Goal: Browse casually

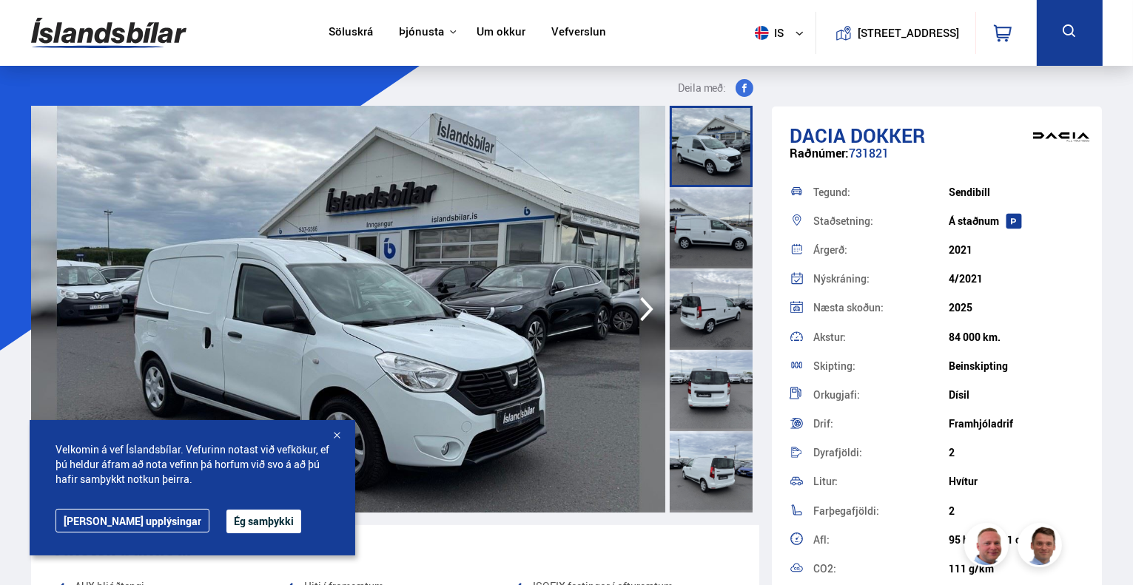
click at [457, 273] on img at bounding box center [348, 309] width 634 height 407
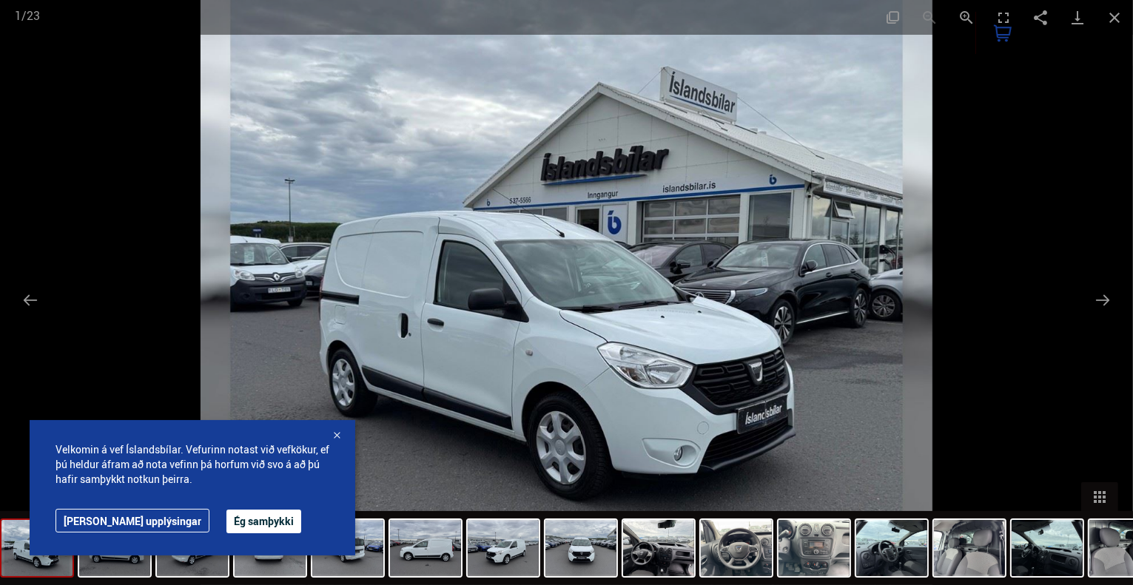
click at [335, 434] on div at bounding box center [336, 436] width 15 height 15
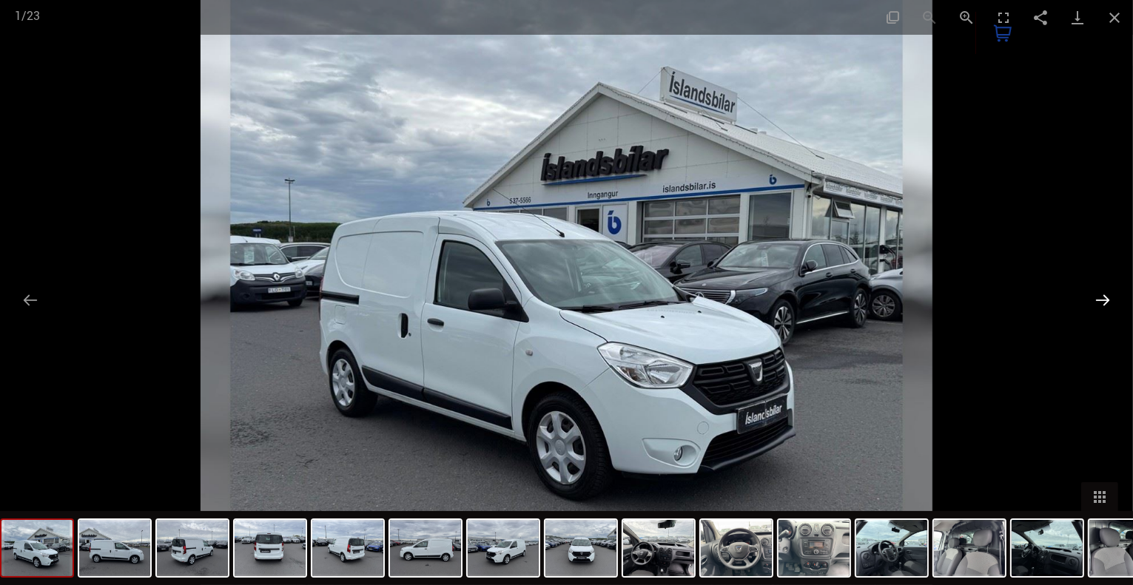
click at [1102, 292] on button "Next slide" at bounding box center [1102, 300] width 31 height 29
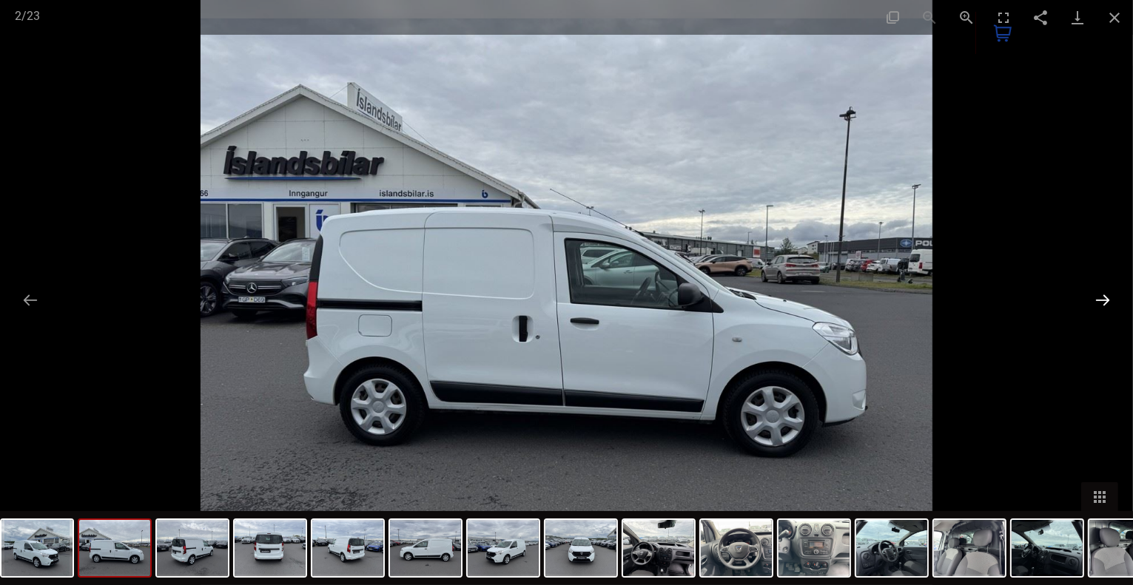
click at [1102, 292] on button "Next slide" at bounding box center [1102, 300] width 31 height 29
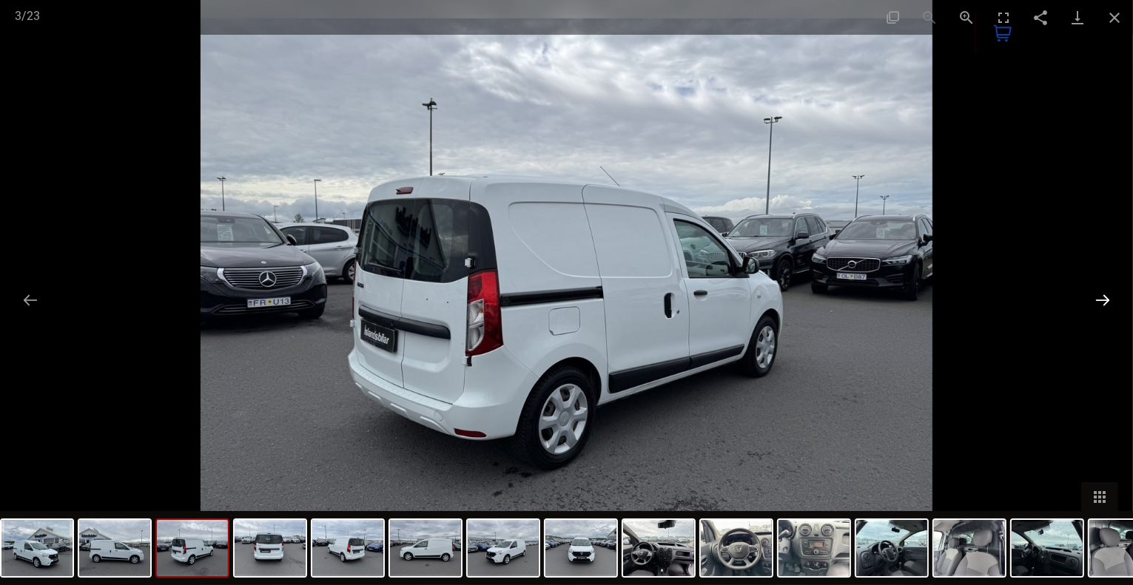
click at [1102, 292] on button "Next slide" at bounding box center [1102, 300] width 31 height 29
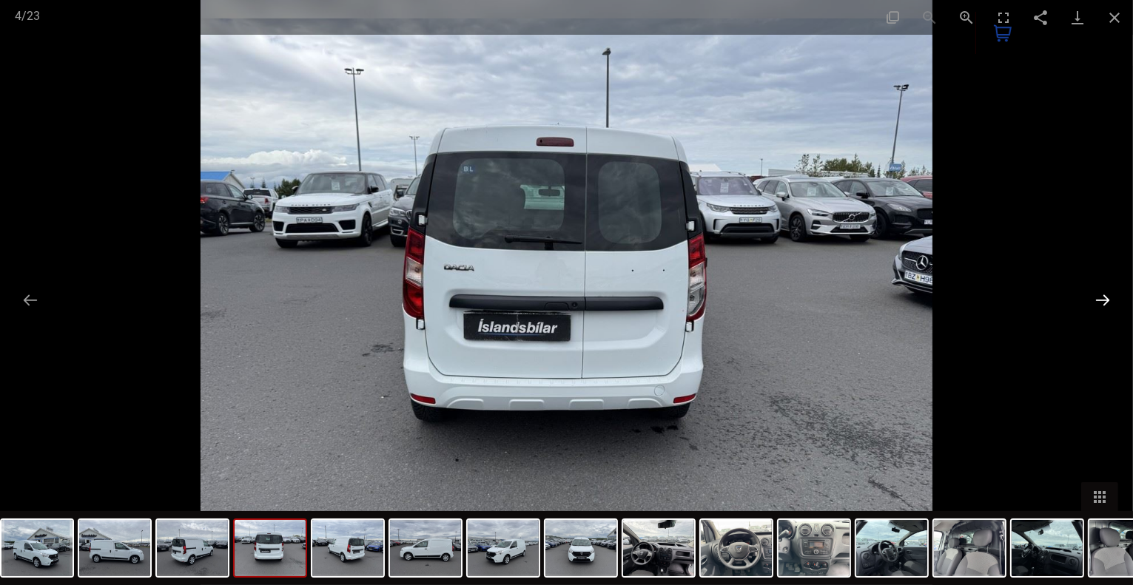
click at [1102, 292] on button "Next slide" at bounding box center [1102, 300] width 31 height 29
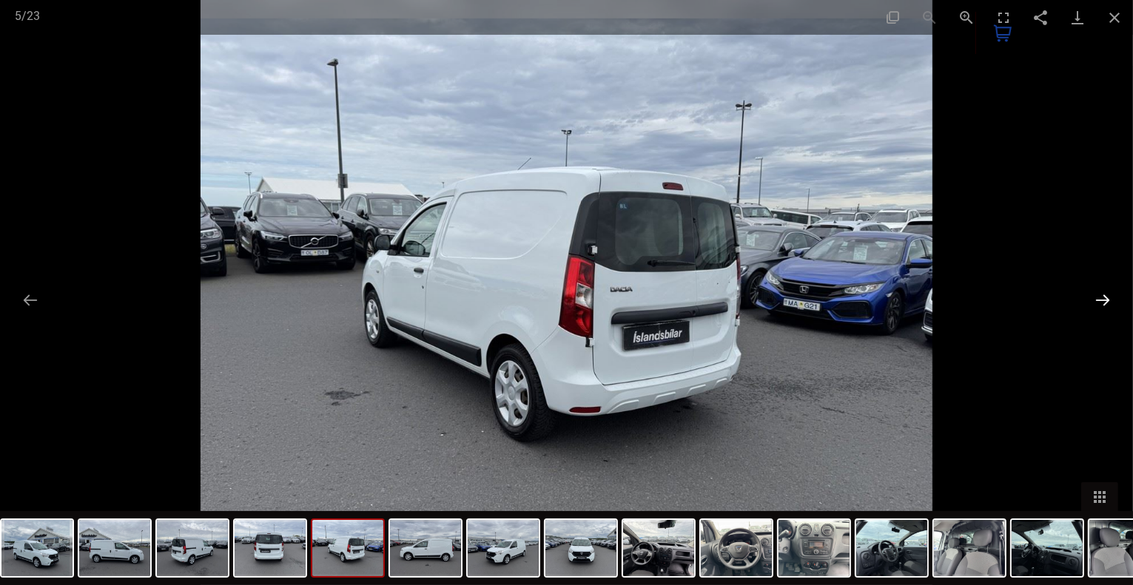
click at [1102, 292] on button "Next slide" at bounding box center [1102, 300] width 31 height 29
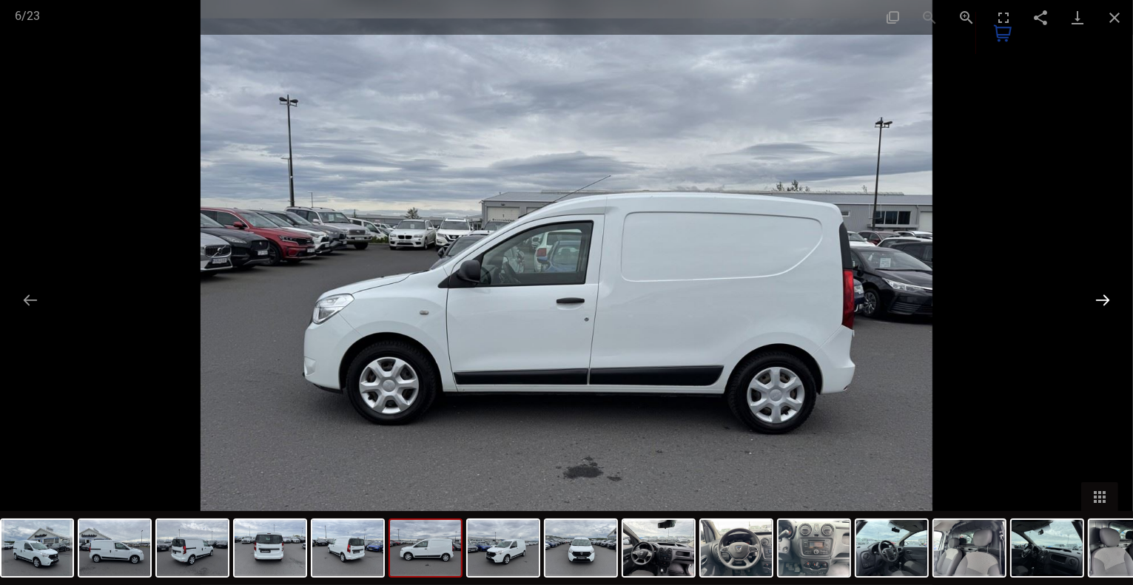
click at [1102, 292] on button "Next slide" at bounding box center [1102, 300] width 31 height 29
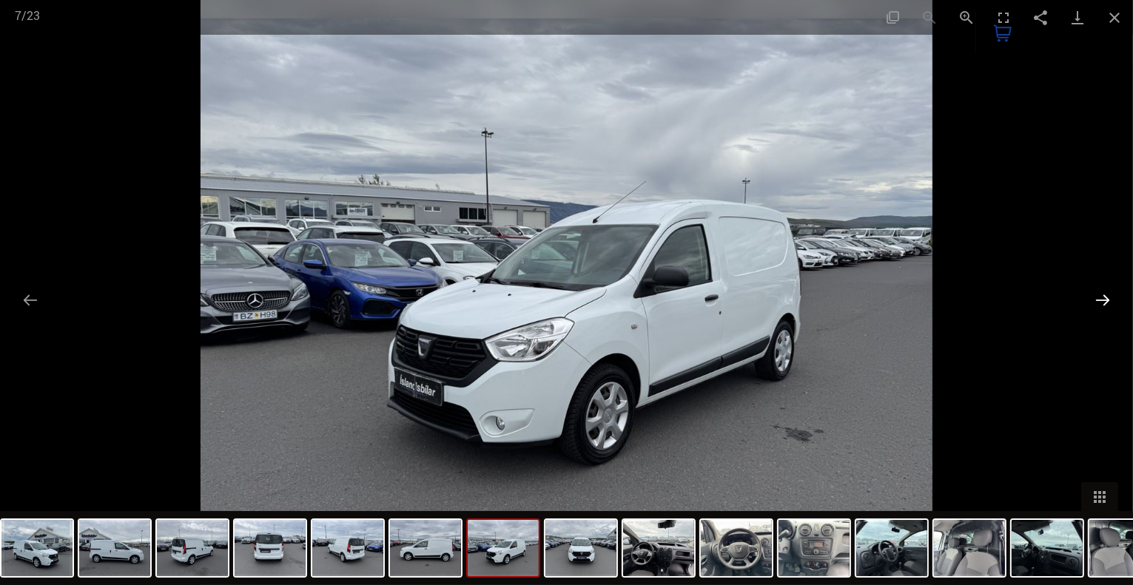
click at [1102, 292] on button "Next slide" at bounding box center [1102, 300] width 31 height 29
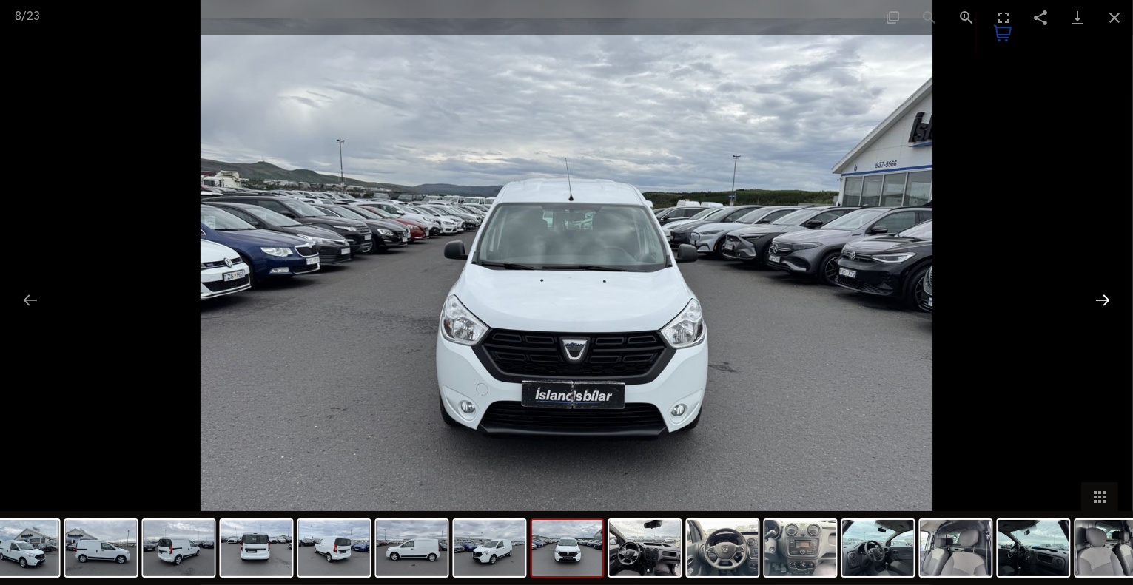
click at [1102, 292] on button "Next slide" at bounding box center [1102, 300] width 31 height 29
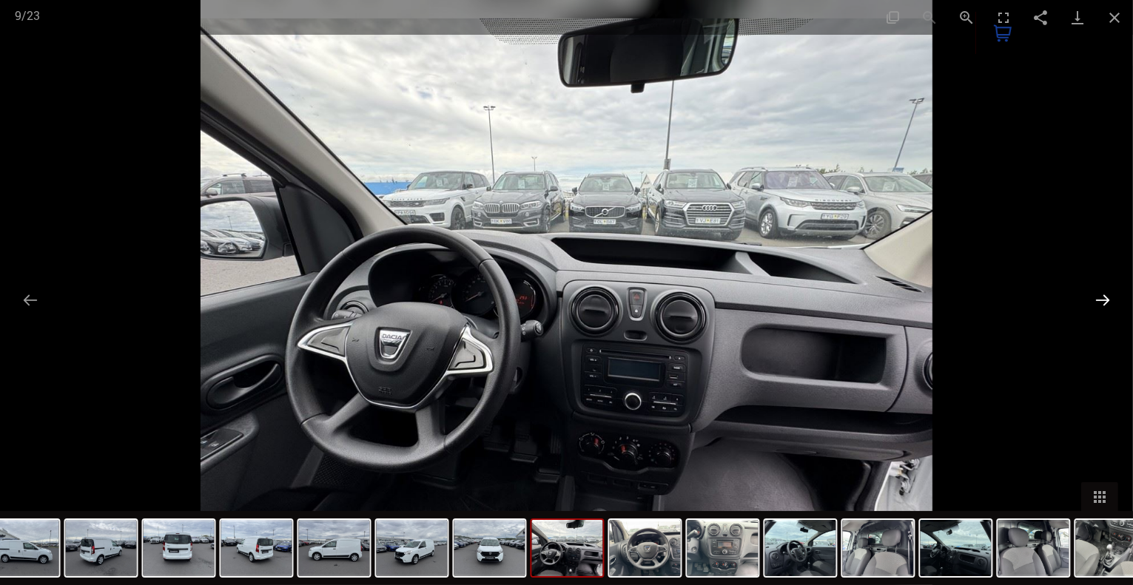
click at [1102, 292] on button "Next slide" at bounding box center [1102, 300] width 31 height 29
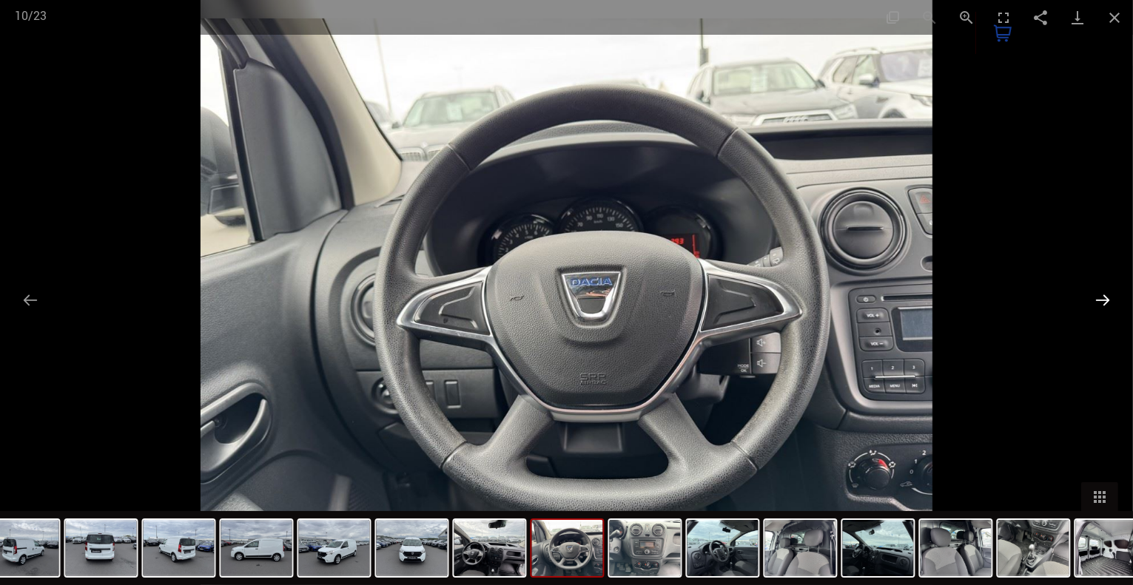
click at [1102, 292] on button "Next slide" at bounding box center [1102, 300] width 31 height 29
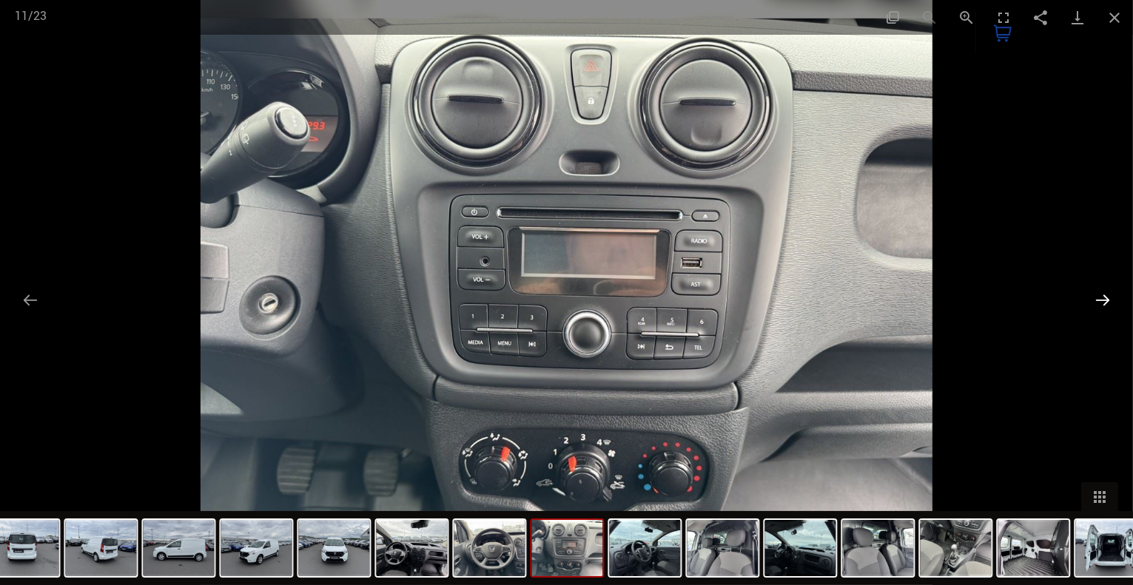
click at [1102, 292] on button "Next slide" at bounding box center [1102, 300] width 31 height 29
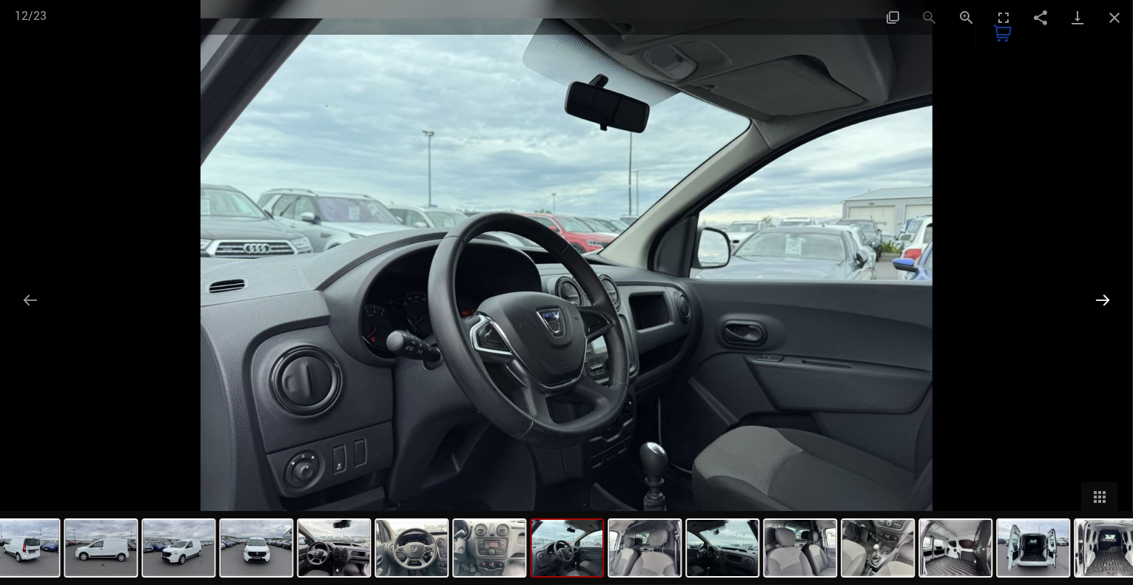
click at [1102, 292] on button "Next slide" at bounding box center [1102, 300] width 31 height 29
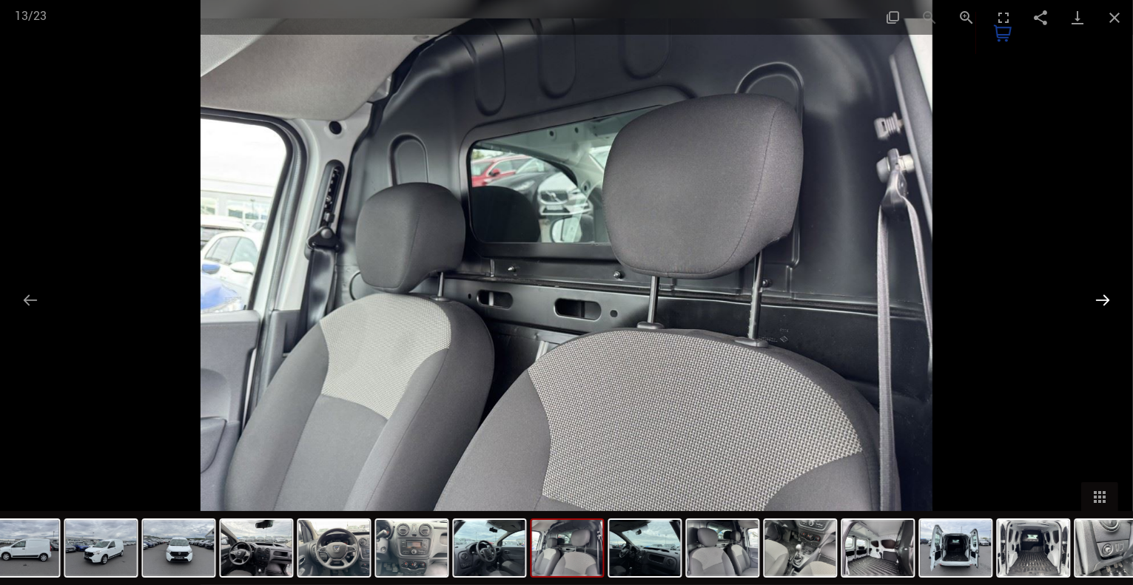
click at [1102, 292] on button "Next slide" at bounding box center [1102, 300] width 31 height 29
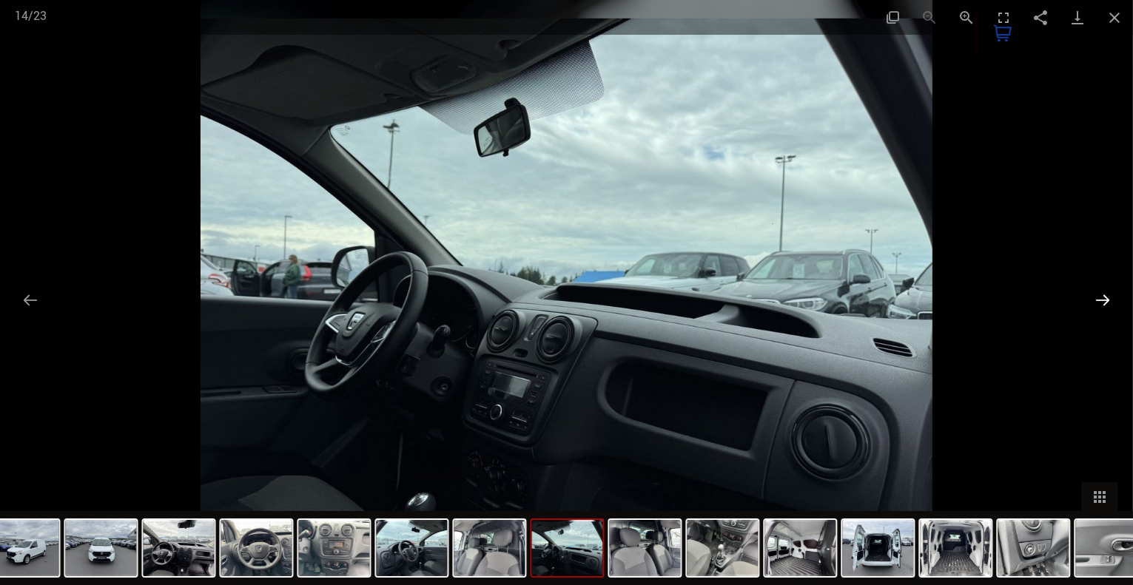
click at [1102, 292] on button "Next slide" at bounding box center [1102, 300] width 31 height 29
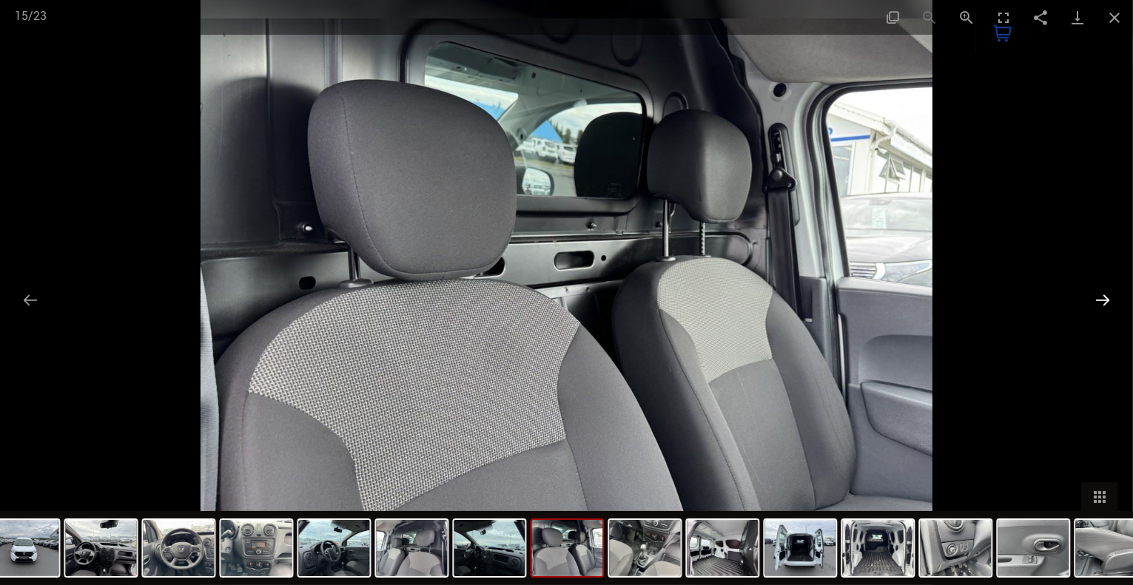
click at [1102, 292] on button "Next slide" at bounding box center [1102, 300] width 31 height 29
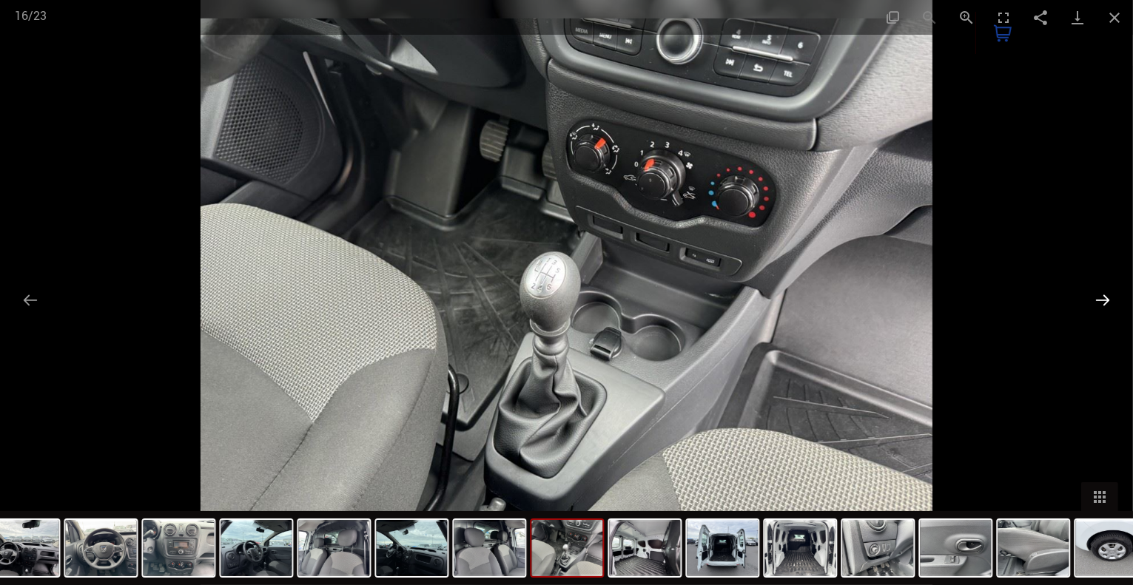
click at [1102, 292] on button "Next slide" at bounding box center [1102, 300] width 31 height 29
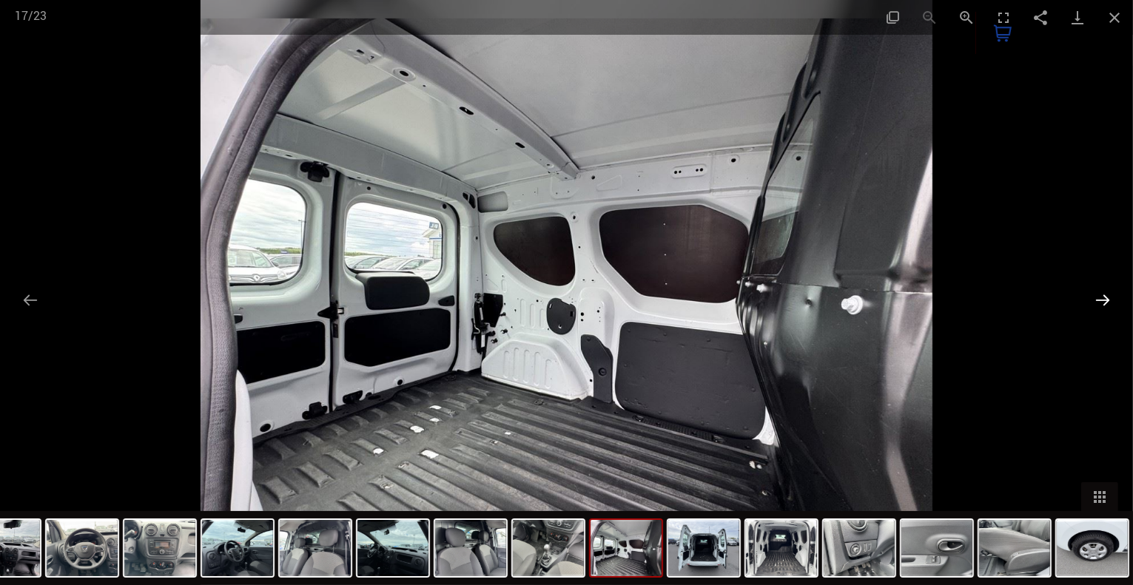
click at [1102, 292] on button "Next slide" at bounding box center [1102, 300] width 31 height 29
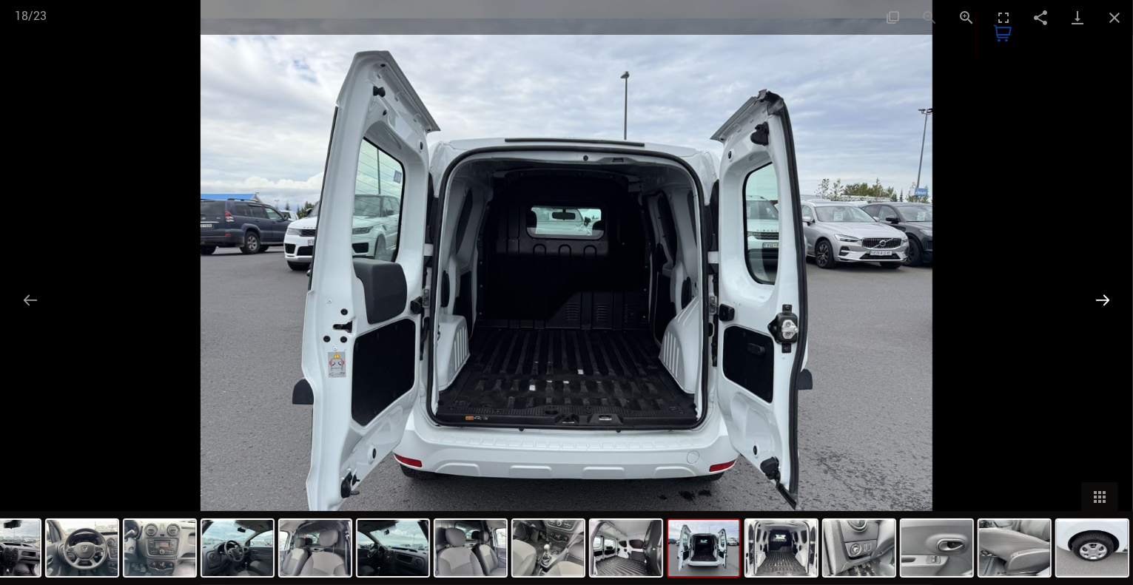
click at [1102, 292] on button "Next slide" at bounding box center [1102, 300] width 31 height 29
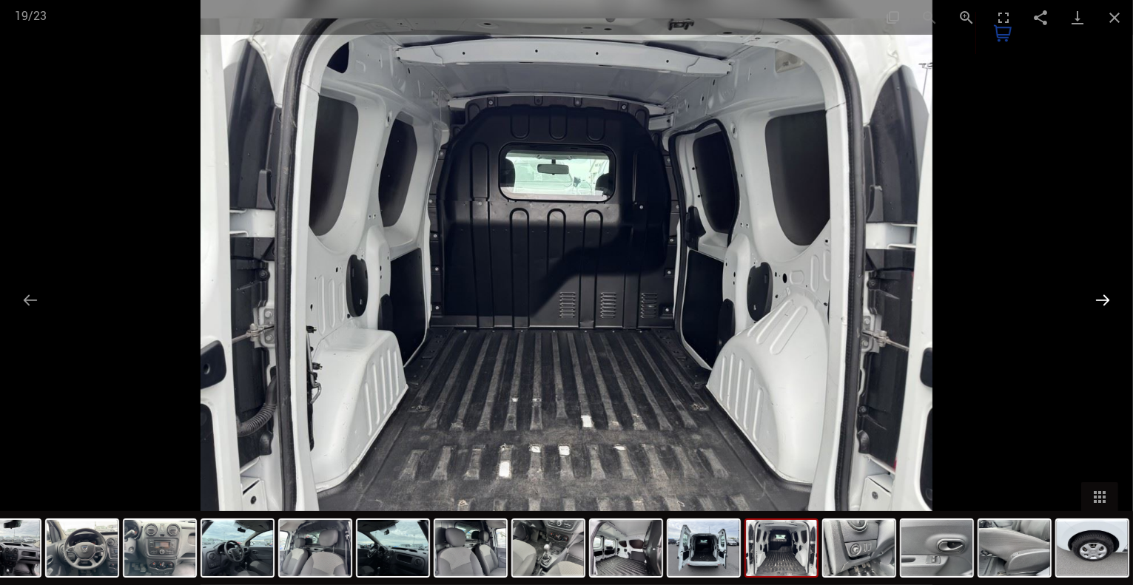
click at [1102, 292] on button "Next slide" at bounding box center [1102, 300] width 31 height 29
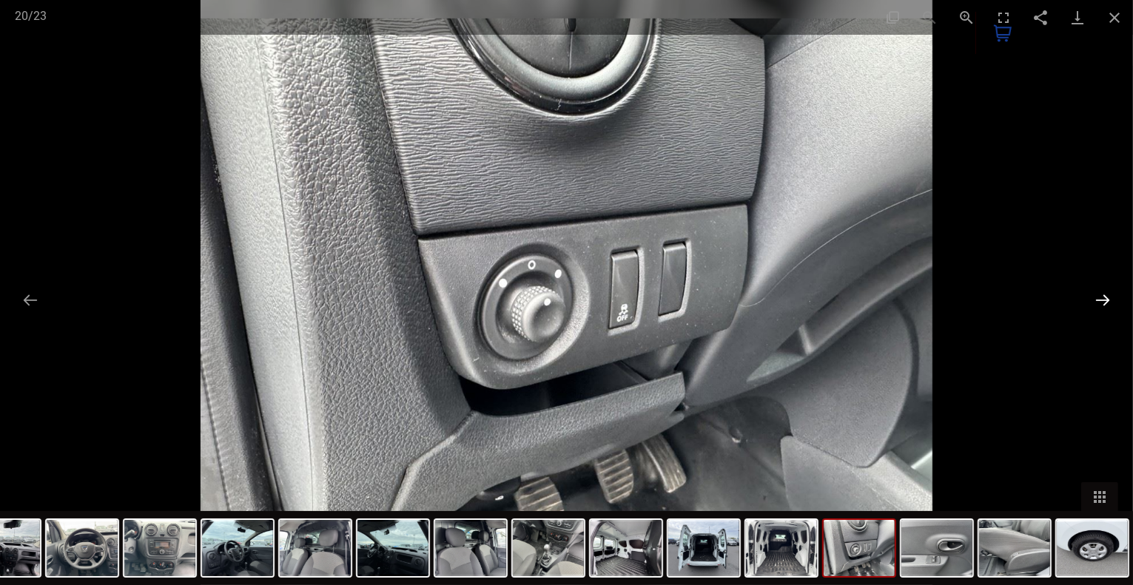
click at [1102, 292] on button "Next slide" at bounding box center [1102, 300] width 31 height 29
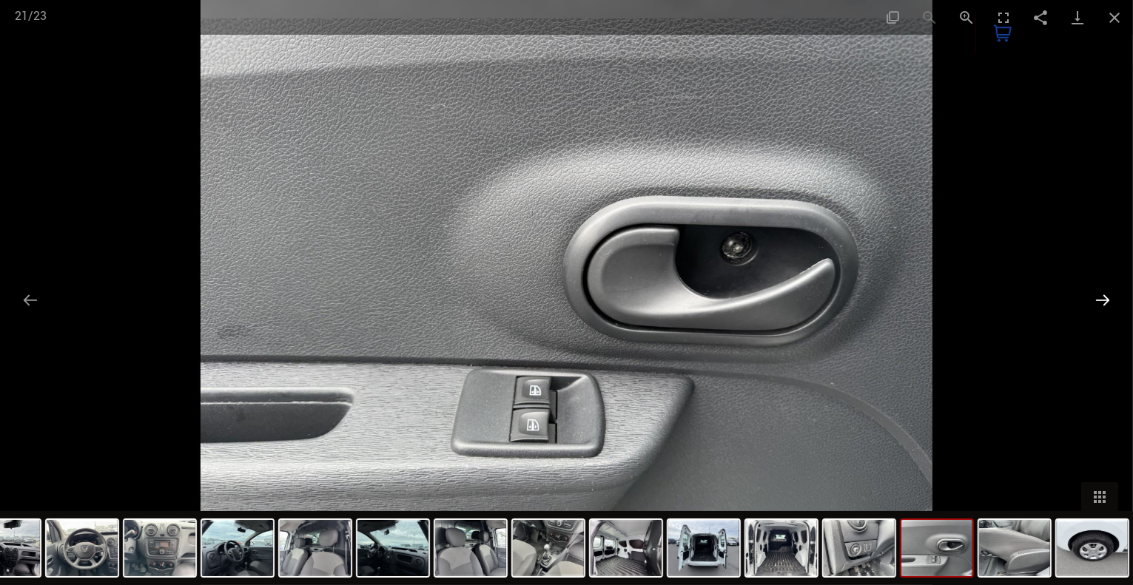
click at [1102, 292] on button "Next slide" at bounding box center [1102, 300] width 31 height 29
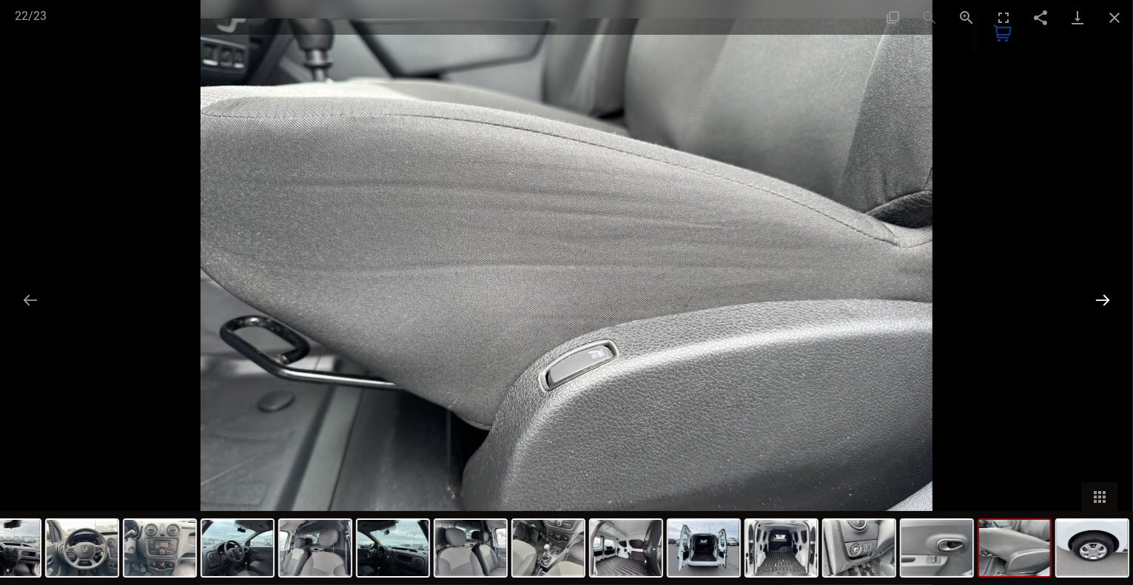
click at [1102, 292] on button "Next slide" at bounding box center [1102, 300] width 31 height 29
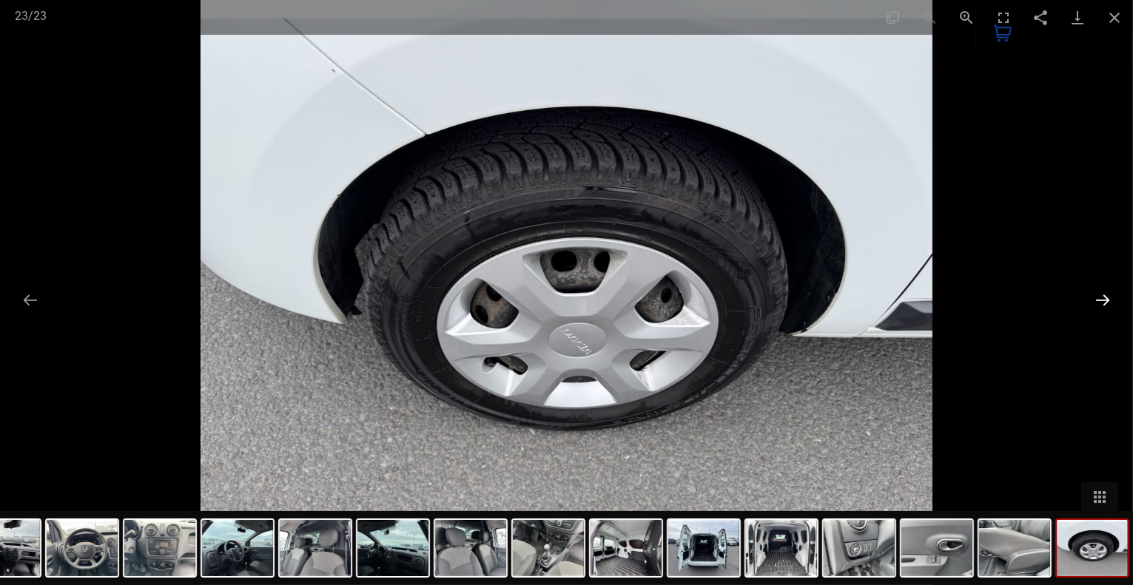
click at [1102, 292] on button "Next slide" at bounding box center [1102, 300] width 31 height 29
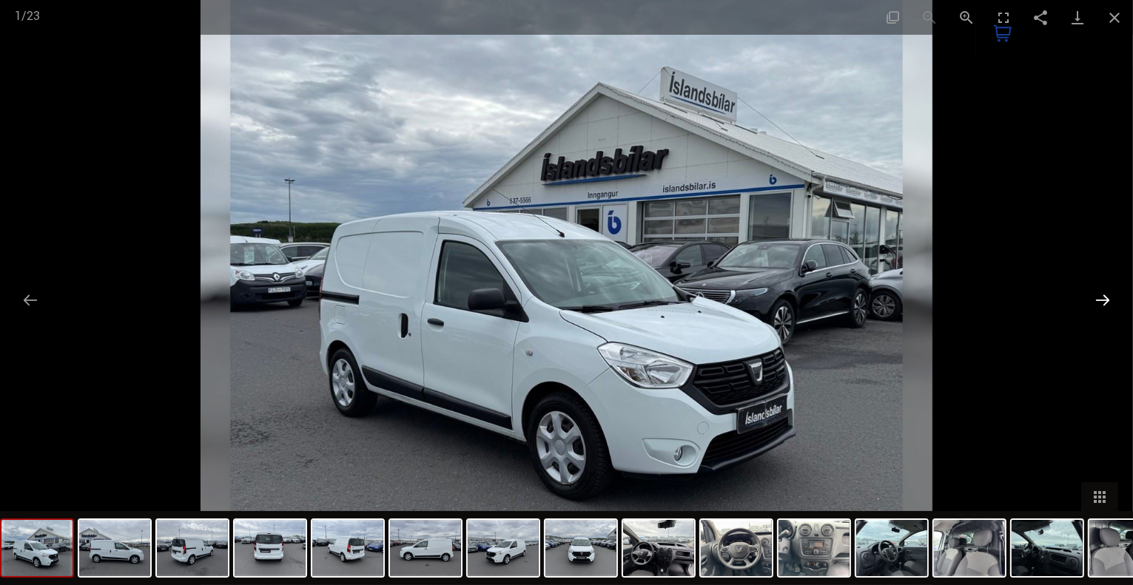
click at [1102, 292] on button "Next slide" at bounding box center [1102, 300] width 31 height 29
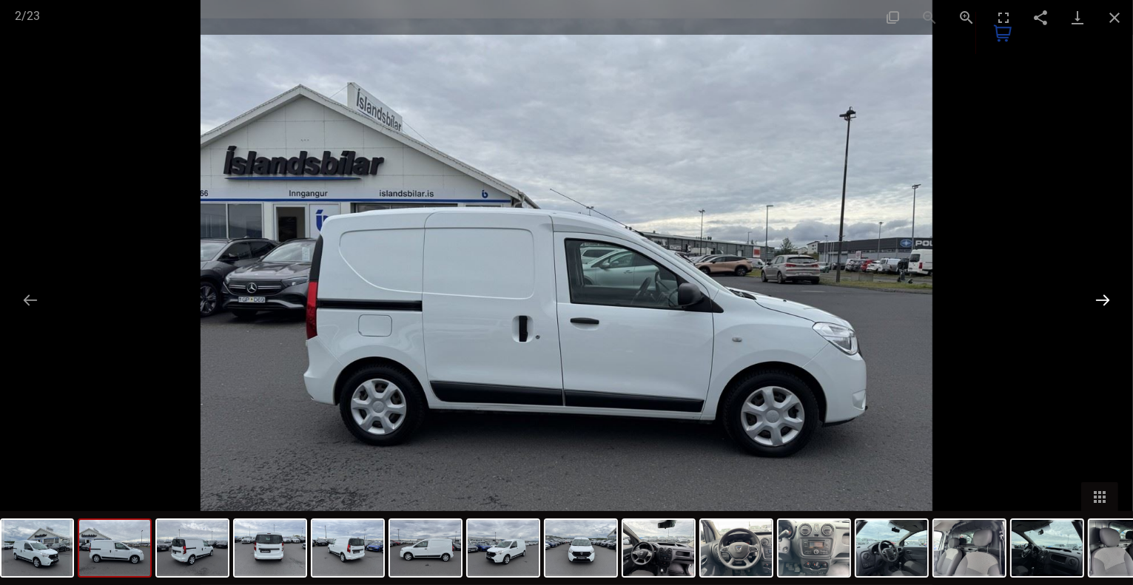
click at [1102, 292] on button "Next slide" at bounding box center [1102, 300] width 31 height 29
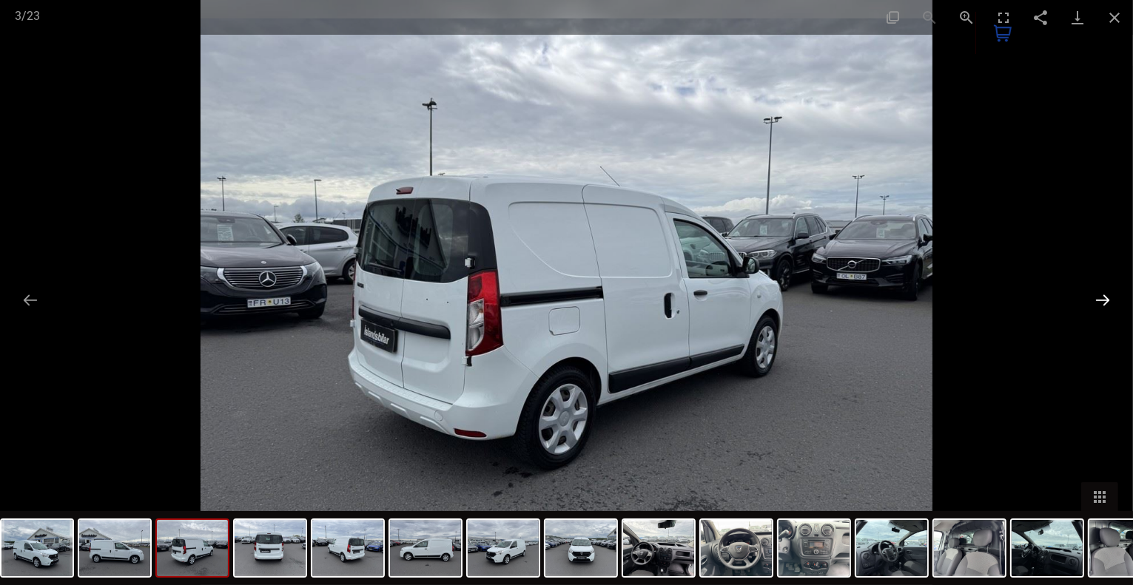
click at [1102, 292] on button "Next slide" at bounding box center [1102, 300] width 31 height 29
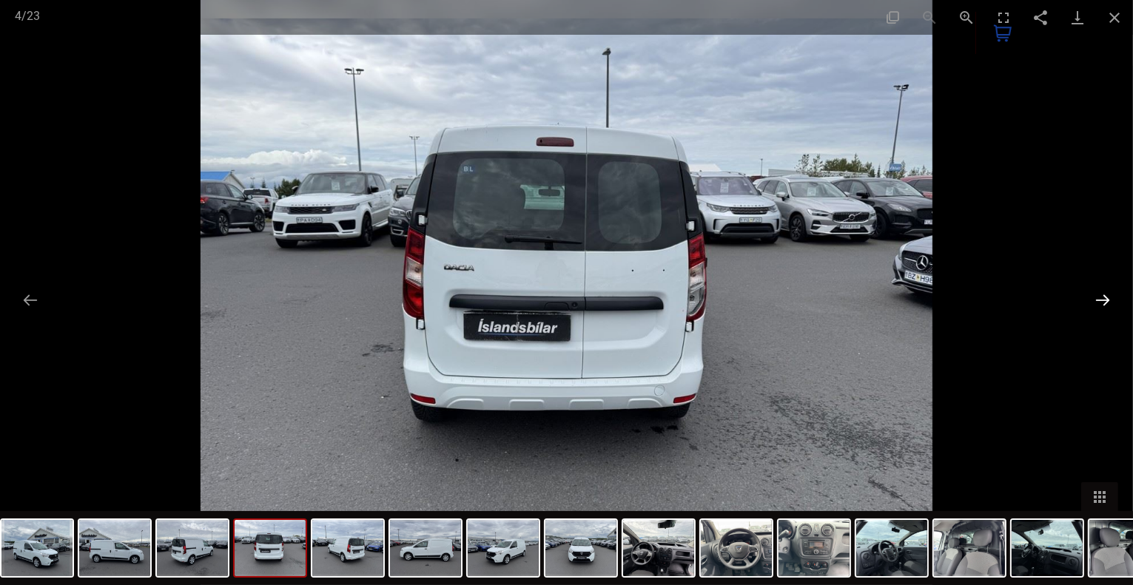
click at [1102, 292] on button "Next slide" at bounding box center [1102, 300] width 31 height 29
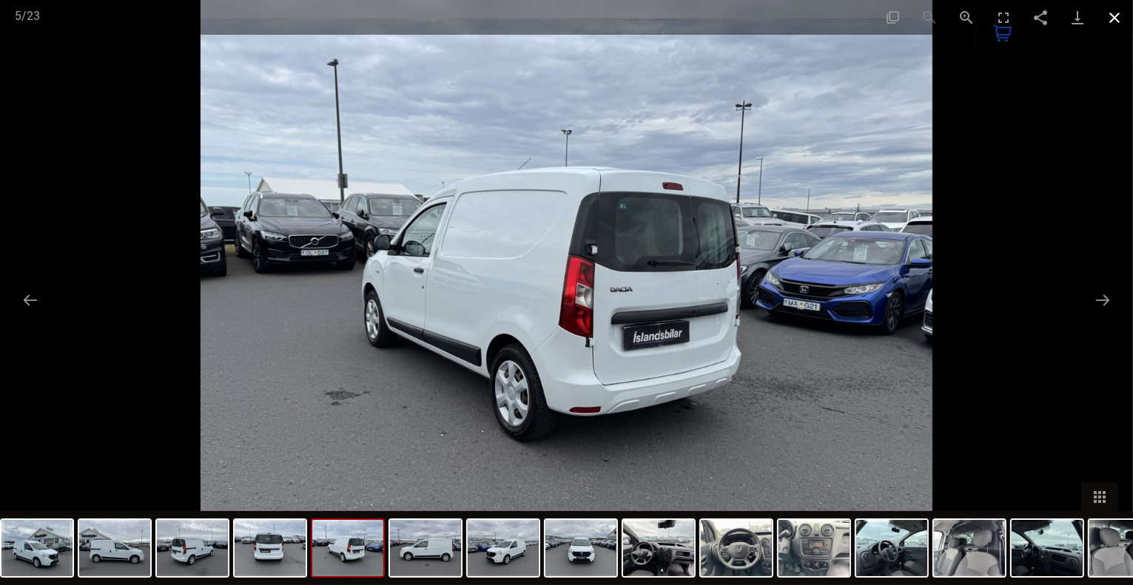
click at [1114, 21] on button "Close gallery" at bounding box center [1114, 17] width 37 height 35
